Goal: Task Accomplishment & Management: Use online tool/utility

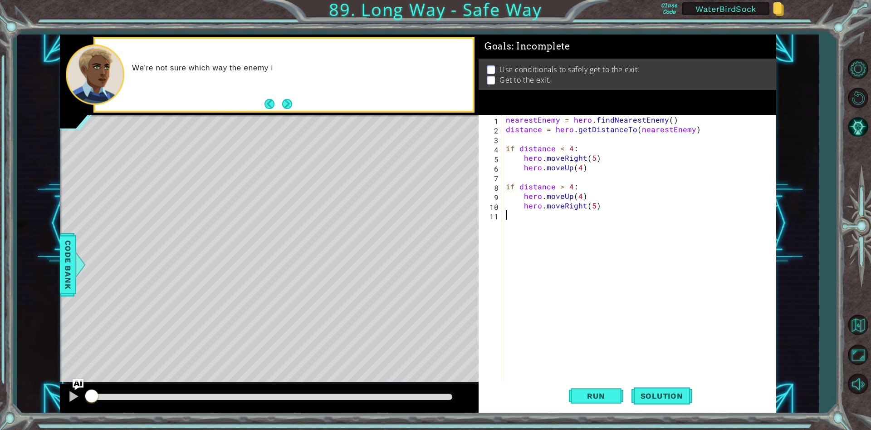
click at [575, 253] on div "nearestEnemy = hero . findNearestEnemy ( ) distance = hero . getDistanceTo ( ne…" at bounding box center [641, 258] width 274 height 286
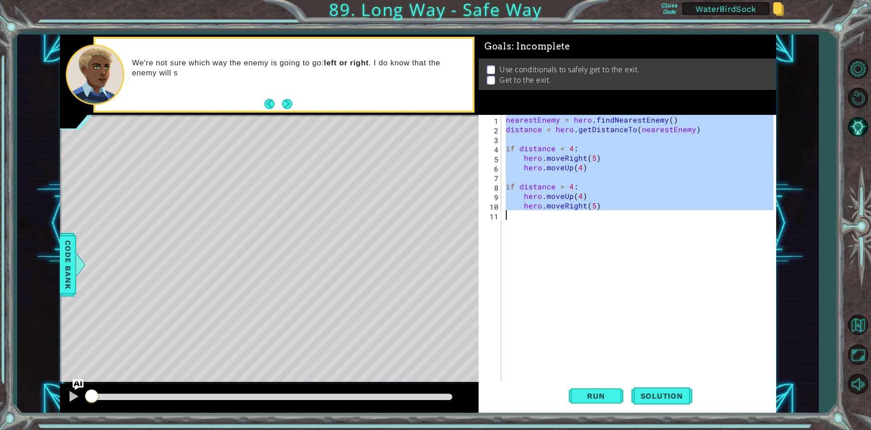
click at [589, 209] on div "nearestEnemy = hero . findNearestEnemy ( ) distance = hero . getDistanceTo ( ne…" at bounding box center [638, 248] width 269 height 267
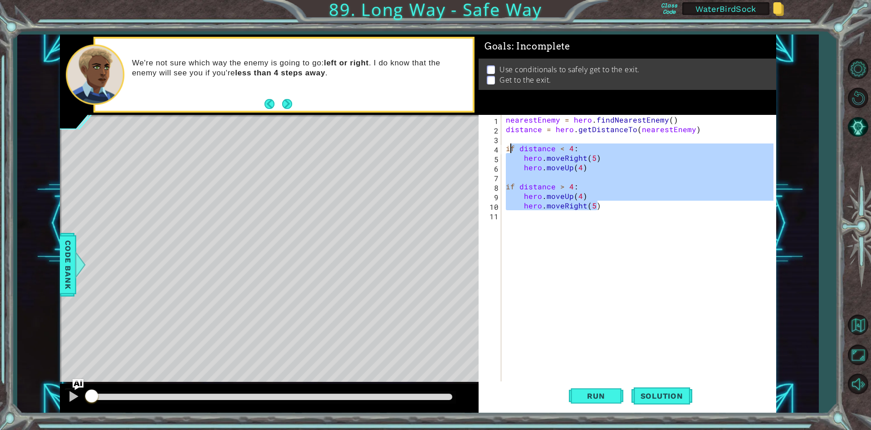
drag, startPoint x: 597, startPoint y: 208, endPoint x: 508, endPoint y: 149, distance: 106.9
click at [508, 149] on div "nearestEnemy = hero . findNearestEnemy ( ) distance = hero . getDistanceTo ( ne…" at bounding box center [641, 258] width 274 height 286
type textarea "i"
click at [735, 169] on div "nearestEnemy = hero . findNearestEnemy ( ) distance = hero . getDistanceTo ( ne…" at bounding box center [637, 248] width 269 height 267
drag, startPoint x: 637, startPoint y: 210, endPoint x: 501, endPoint y: 142, distance: 152.1
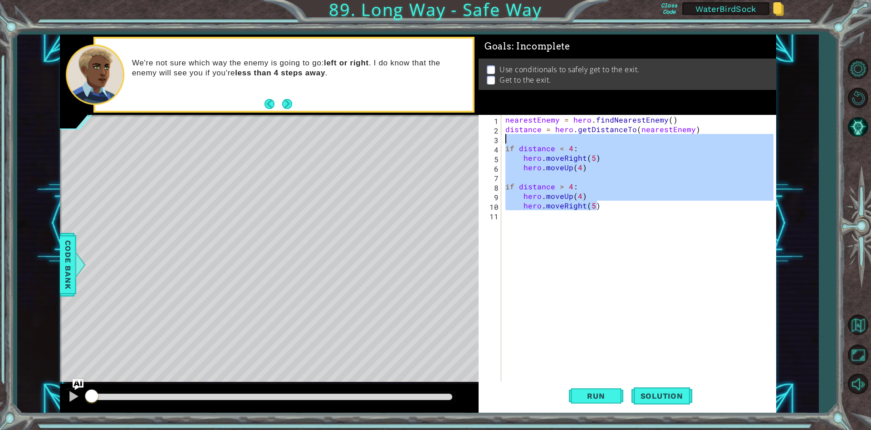
click at [501, 142] on div "hero.moveUp(4) 1 2 3 4 5 6 7 8 9 10 11 nearestEnemy = hero . findNearestEnemy (…" at bounding box center [626, 248] width 295 height 267
type textarea "if distance < 4:"
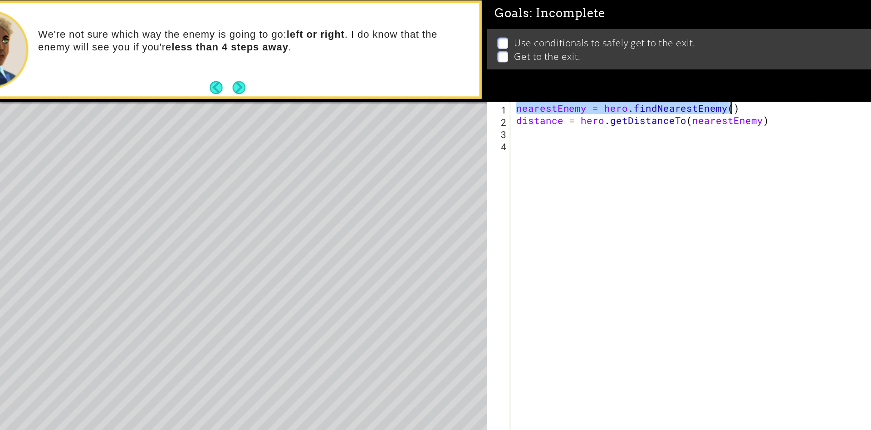
drag, startPoint x: 502, startPoint y: 120, endPoint x: 667, endPoint y: 117, distance: 164.7
click at [667, 117] on div "nearestEnemy = hero . findNearestEnemy ( ) distance = hero . getDistanceTo ( ne…" at bounding box center [638, 258] width 279 height 286
type textarea "nearestEnemy = hero.findNearestEnemy()"
click at [508, 145] on div "nearestEnemy = hero . findNearestEnemy ( ) distance = hero . getDistanceTo ( ne…" at bounding box center [638, 258] width 279 height 286
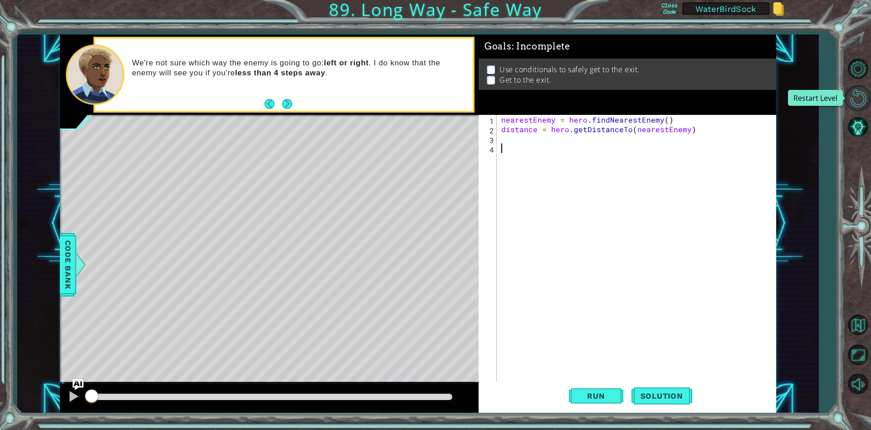
click at [856, 104] on button "Restart Level" at bounding box center [858, 98] width 26 height 26
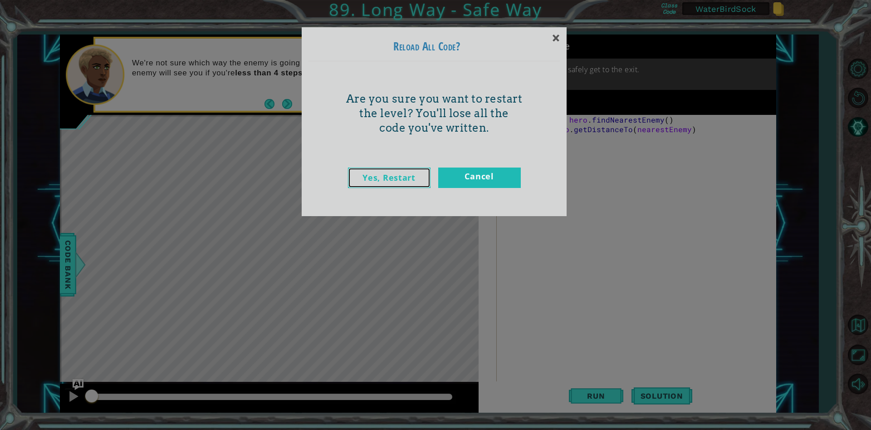
click at [382, 167] on link "Yes, Restart" at bounding box center [389, 177] width 83 height 20
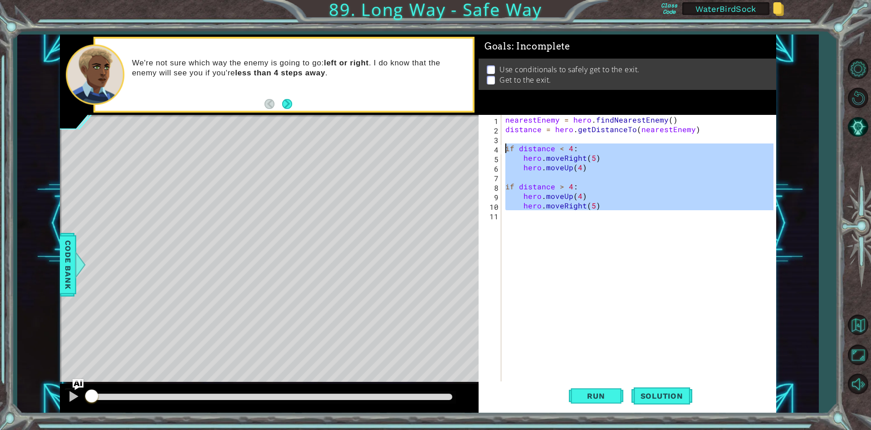
drag, startPoint x: 548, startPoint y: 230, endPoint x: 487, endPoint y: 151, distance: 99.3
click at [487, 151] on div "1 2 3 4 5 6 7 8 9 10 11 nearestEnemy = hero . findNearestEnemy ( ) distance = h…" at bounding box center [626, 248] width 295 height 267
type textarea "if distance < 4: hero.moveRight(5)"
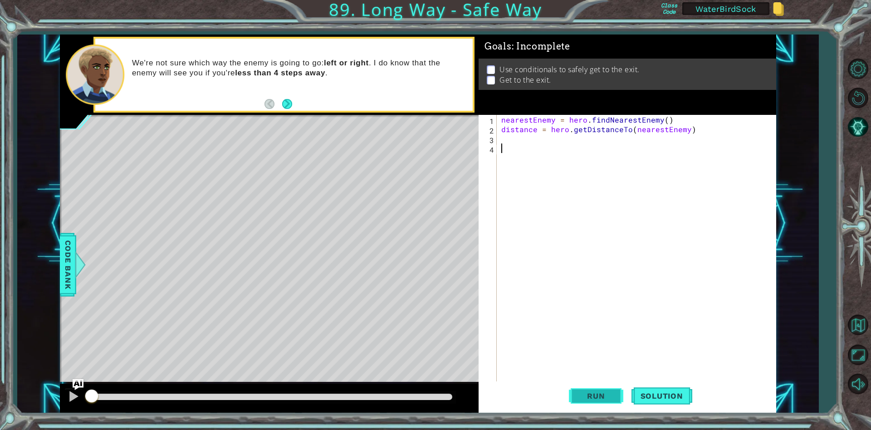
click at [601, 392] on span "Run" at bounding box center [596, 395] width 36 height 9
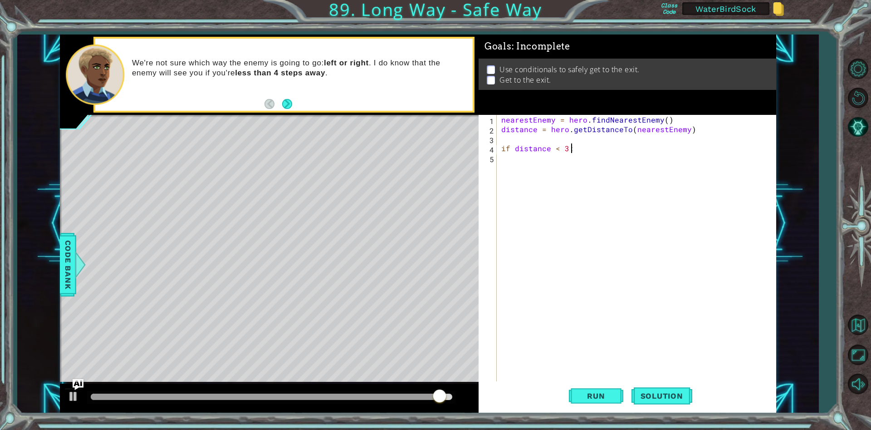
scroll to position [0, 4]
click at [598, 391] on span "Run" at bounding box center [596, 395] width 36 height 9
type textarea "if distance < 4:"
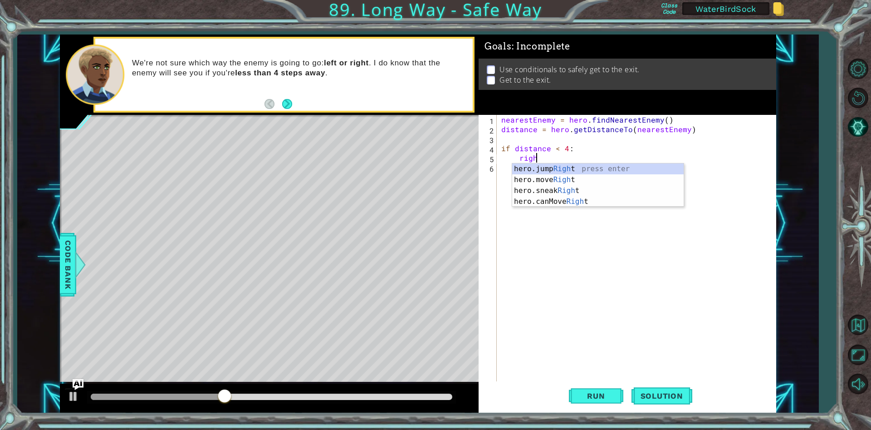
scroll to position [0, 2]
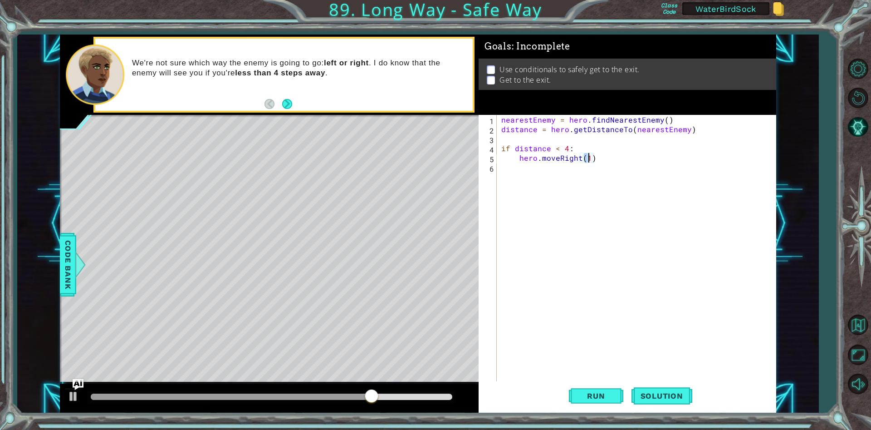
type textarea "hero.moveRight(5)"
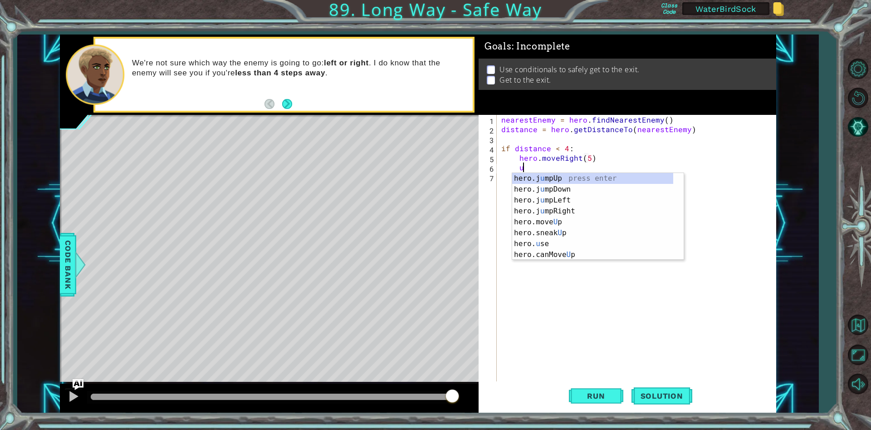
scroll to position [0, 1]
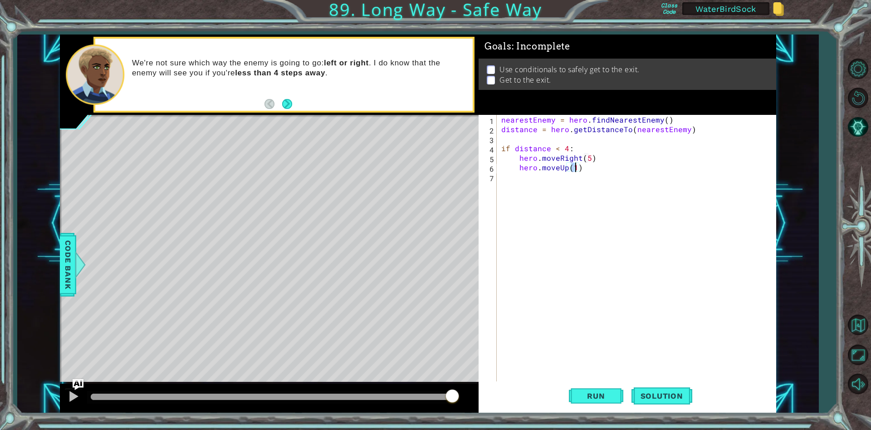
type textarea "hero.moveUp(5)"
type textarea "if distance > 4:"
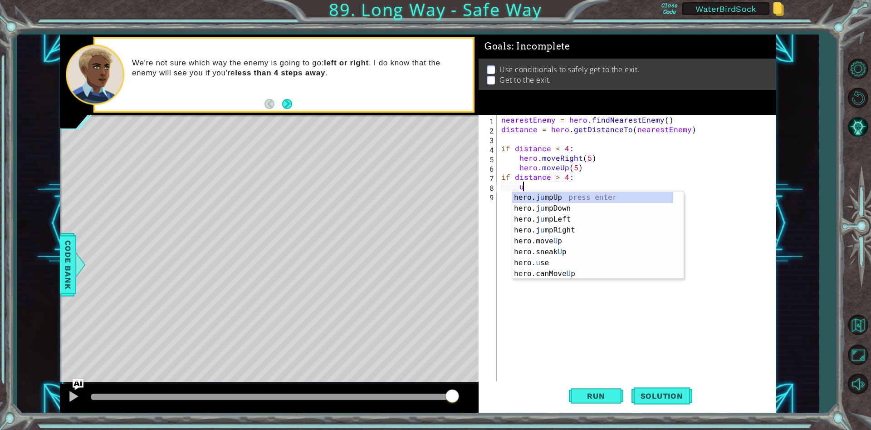
scroll to position [0, 1]
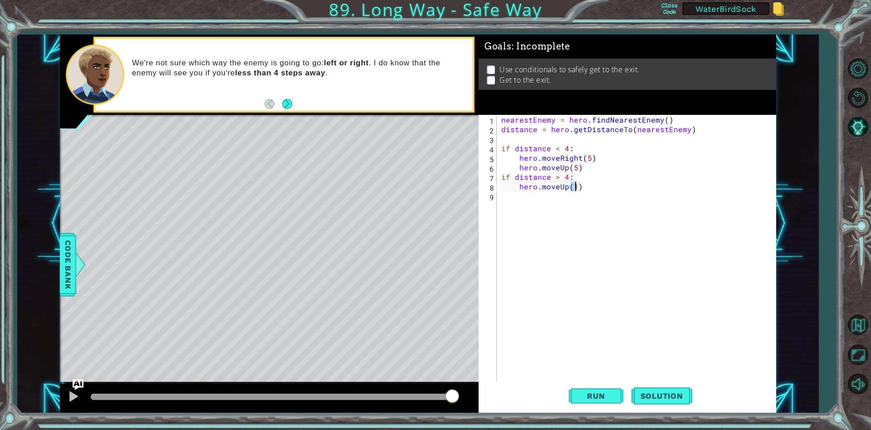
type textarea "hero.moveUp(4)"
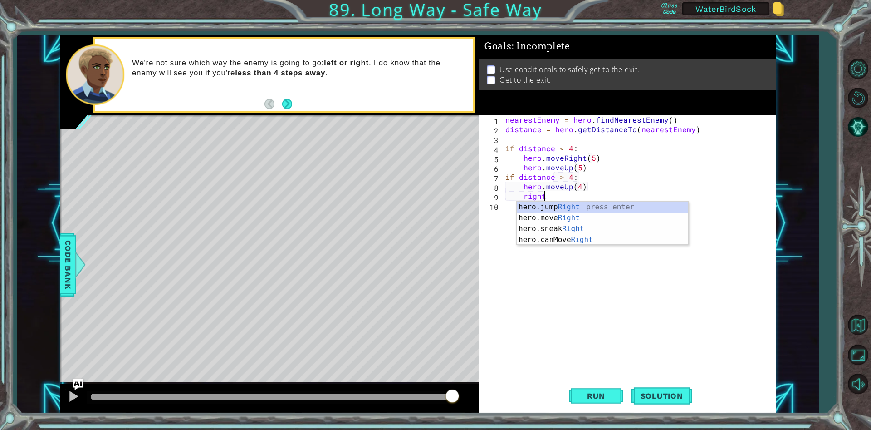
scroll to position [0, 2]
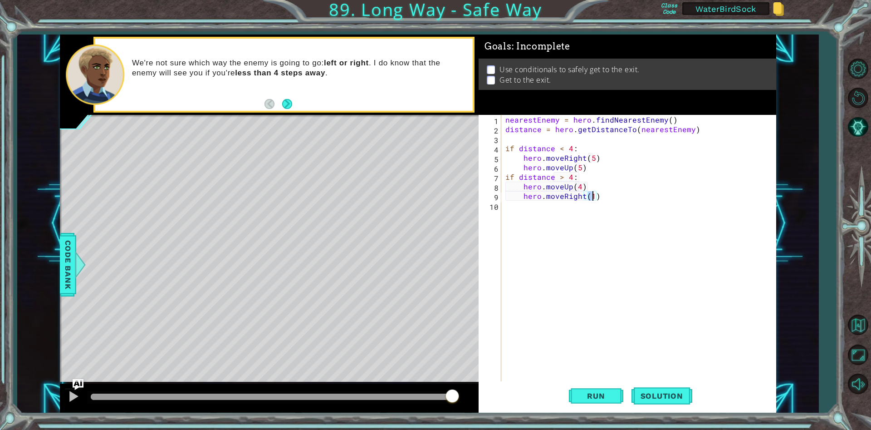
type textarea "hero.moveRight(5)"
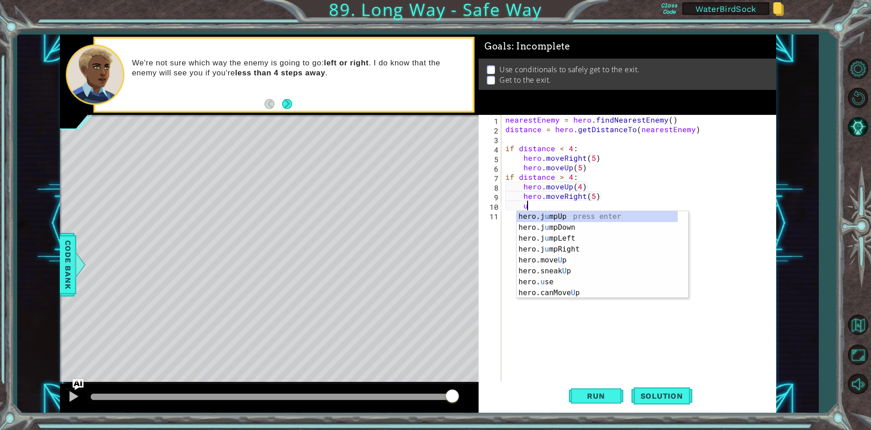
scroll to position [0, 1]
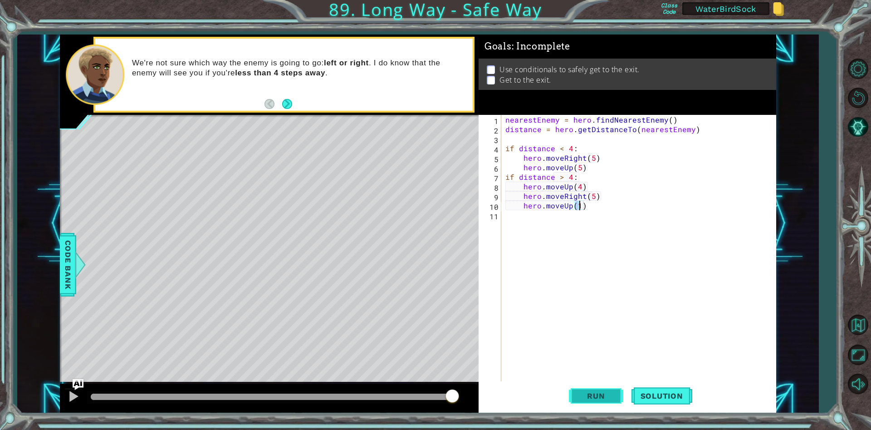
type textarea "hero.moveUp(1)"
click at [590, 386] on button "Run" at bounding box center [596, 396] width 54 height 30
